Goal: Find specific fact: Find contact information

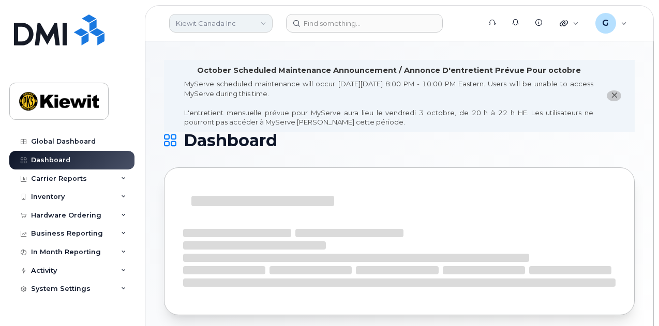
click at [223, 20] on link "Kiewit Canada Inc" at bounding box center [220, 23] width 103 height 19
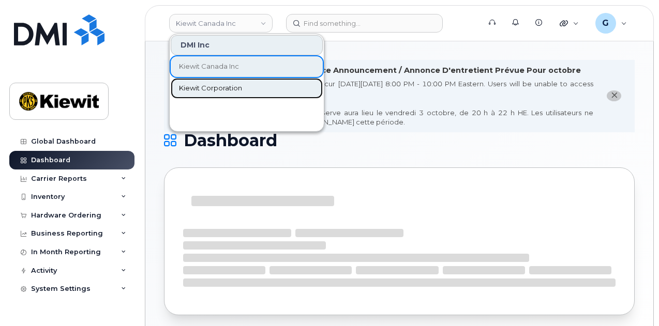
click at [223, 92] on span "Kiewit Corporation" at bounding box center [210, 88] width 63 height 10
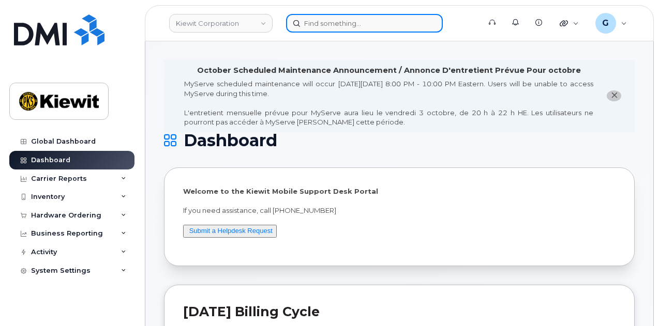
click at [320, 26] on input at bounding box center [364, 23] width 157 height 19
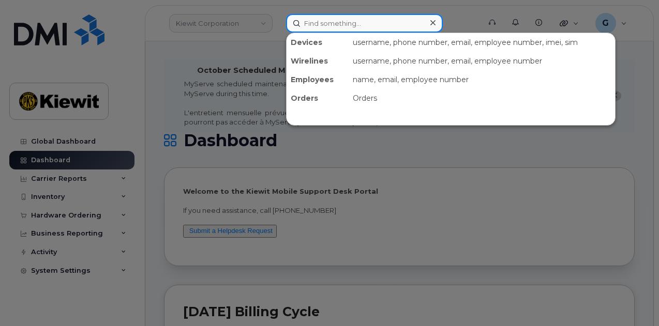
type input "x"
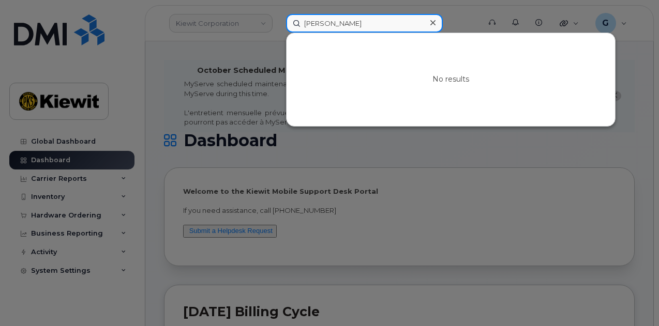
type input "[PERSON_NAME]"
drag, startPoint x: 370, startPoint y: 22, endPoint x: 248, endPoint y: 5, distance: 123.3
click at [278, 14] on div "zach mcdonal No results" at bounding box center [380, 23] width 204 height 19
click at [367, 23] on input at bounding box center [364, 23] width 157 height 19
paste input "571497"
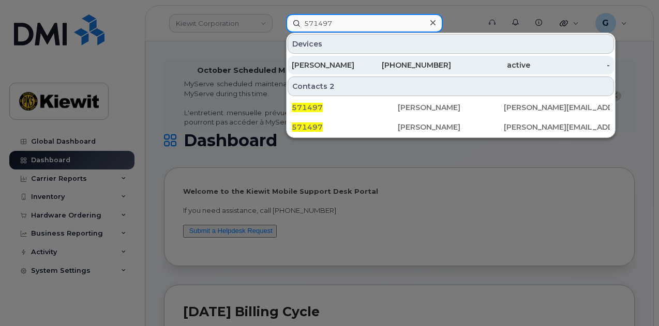
type input "571497"
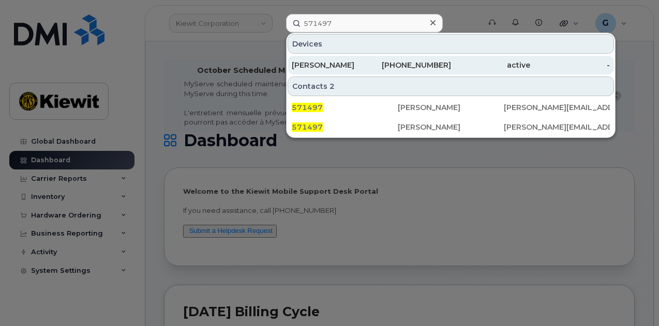
click at [400, 70] on div "858-243-0784" at bounding box center [411, 65] width 80 height 19
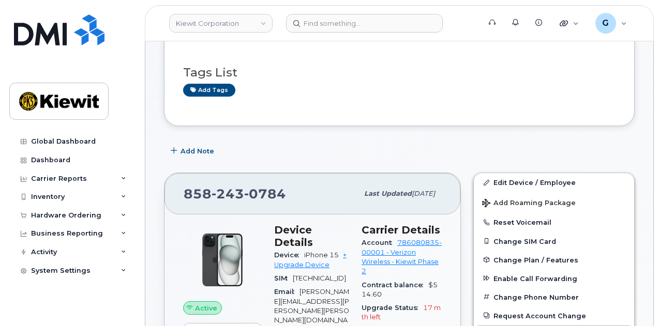
scroll to position [140, 0]
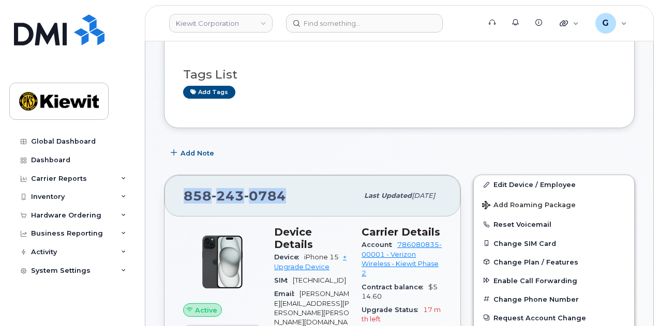
drag, startPoint x: 284, startPoint y: 198, endPoint x: 171, endPoint y: 197, distance: 113.8
click at [171, 197] on div "858 243 0784 Last updated Sep 09, 2025" at bounding box center [312, 195] width 296 height 41
copy span "858 243 0784"
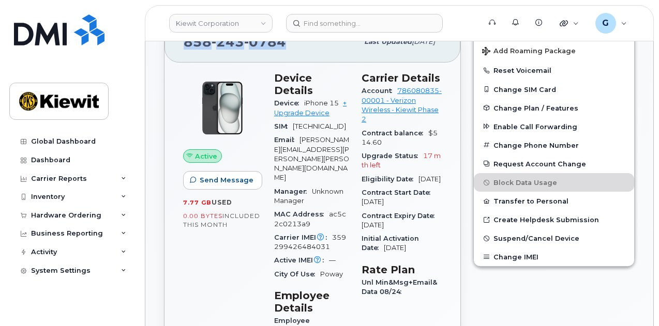
scroll to position [304, 0]
